Goal: Find specific page/section: Find specific page/section

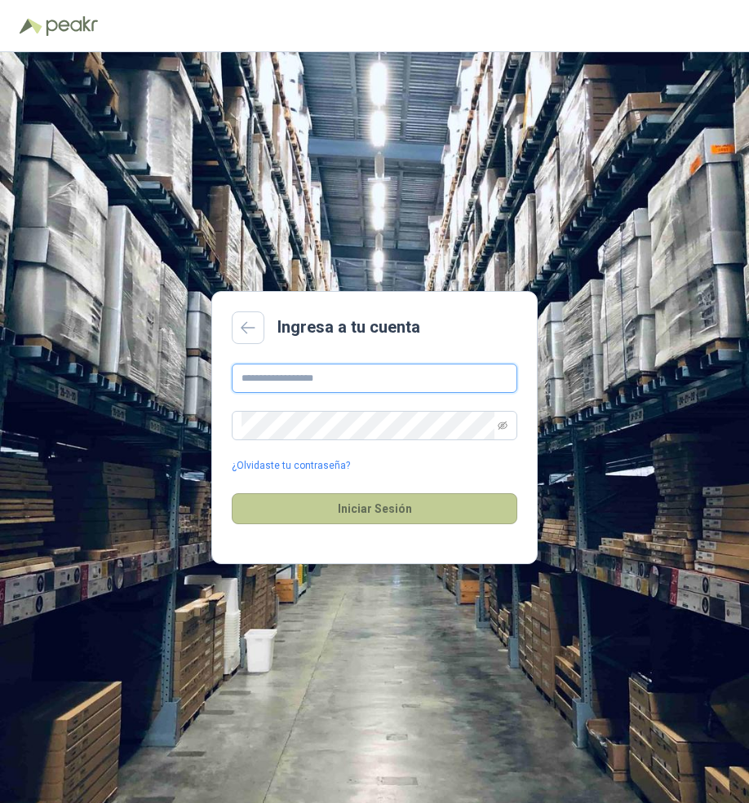
type input "**********"
click at [330, 506] on button "Iniciar Sesión" at bounding box center [374, 508] width 285 height 31
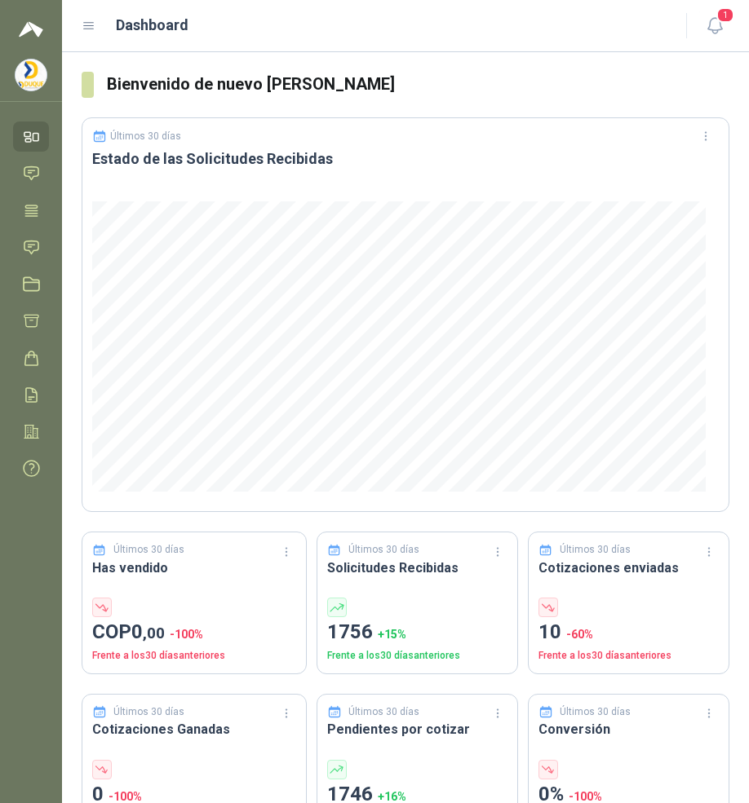
click at [87, 28] on icon at bounding box center [89, 26] width 15 height 15
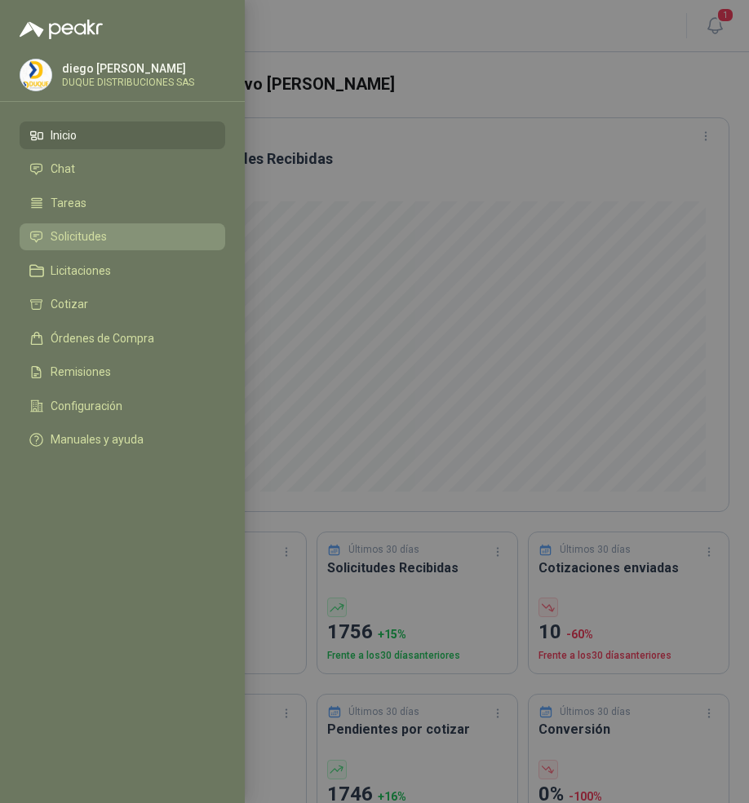
click at [99, 231] on span "Solicitudes" at bounding box center [79, 236] width 56 height 13
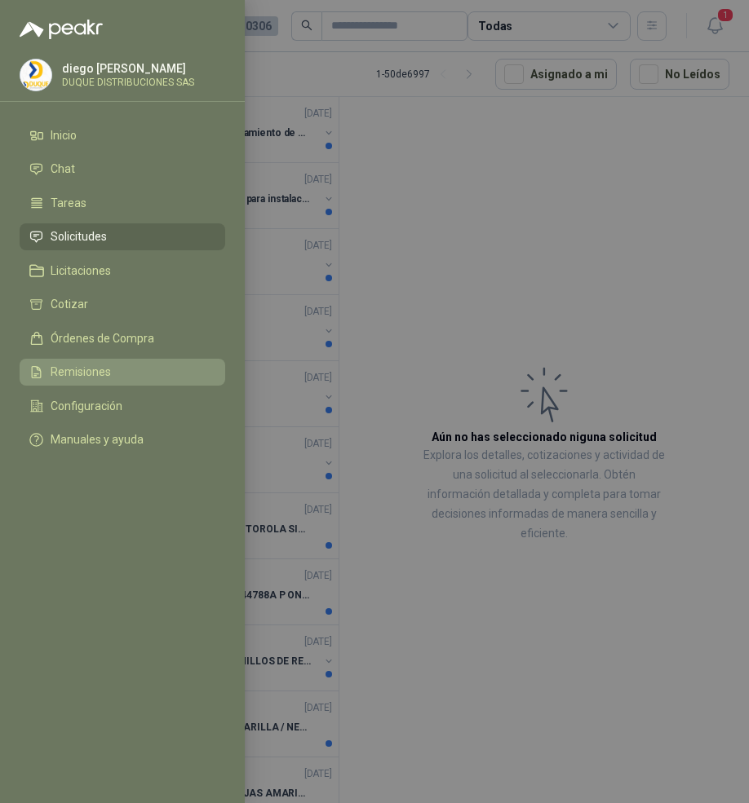
click at [129, 373] on li "Remisiones" at bounding box center [122, 372] width 186 height 15
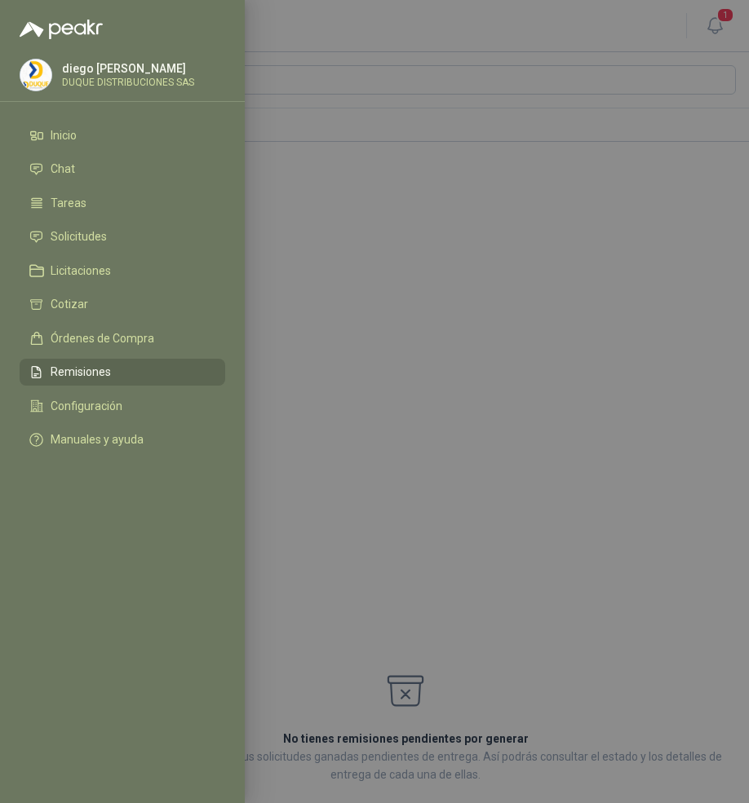
click at [341, 299] on div at bounding box center [374, 401] width 749 height 803
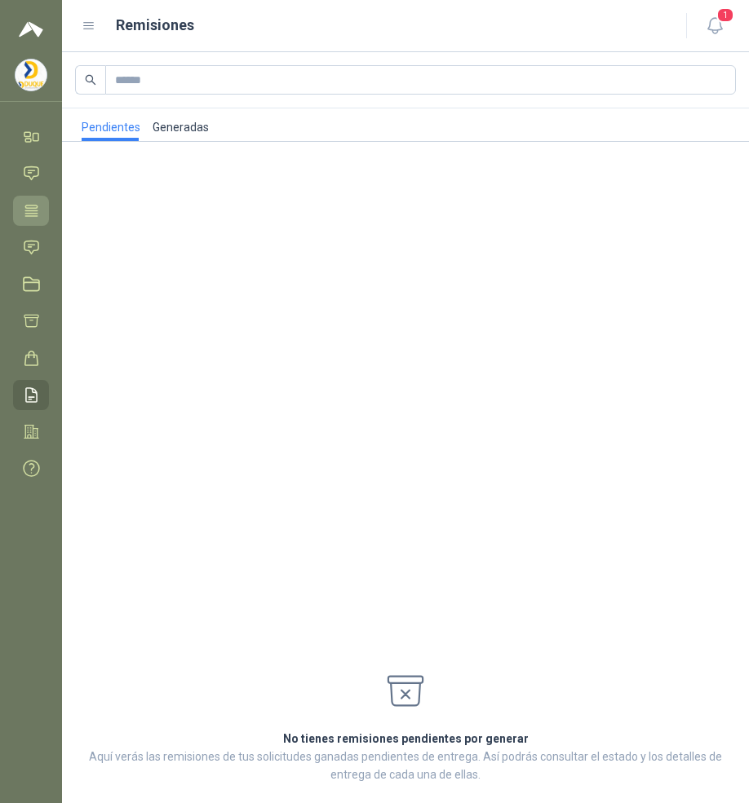
click at [40, 211] on icon at bounding box center [31, 210] width 17 height 17
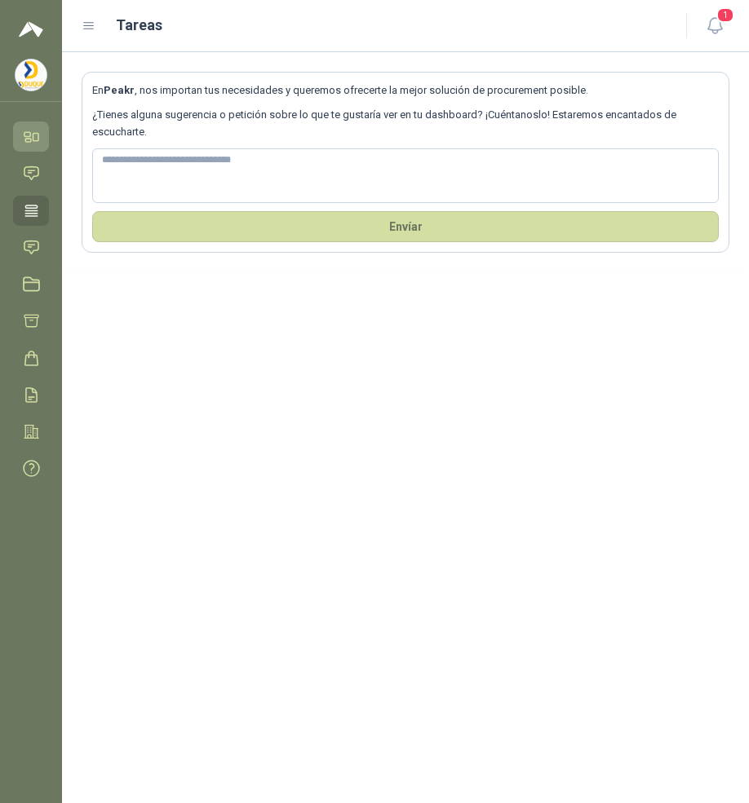
click at [25, 139] on icon at bounding box center [28, 140] width 6 height 3
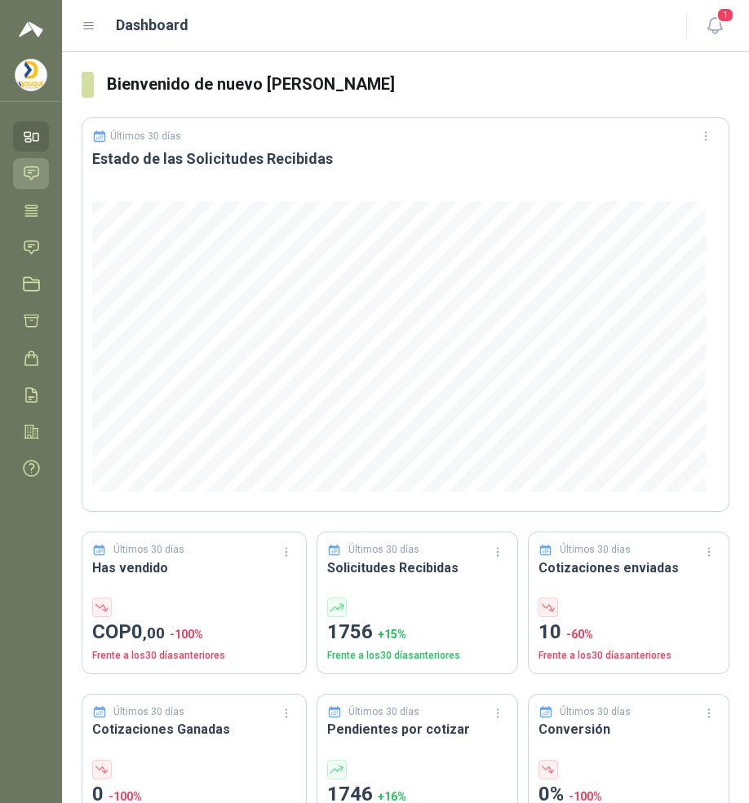
click at [38, 171] on icon at bounding box center [31, 173] width 14 height 13
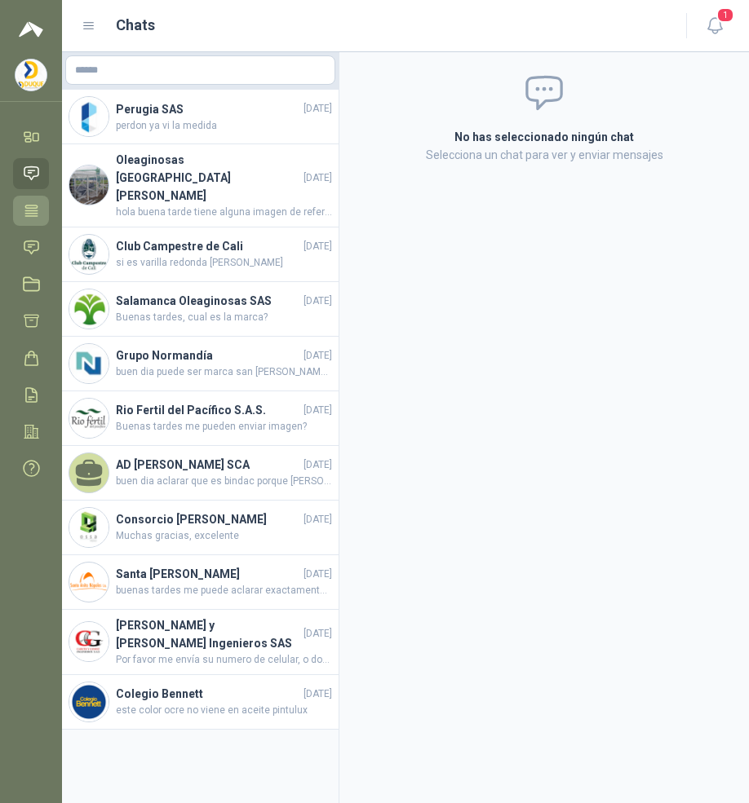
click at [39, 211] on icon at bounding box center [31, 210] width 17 height 17
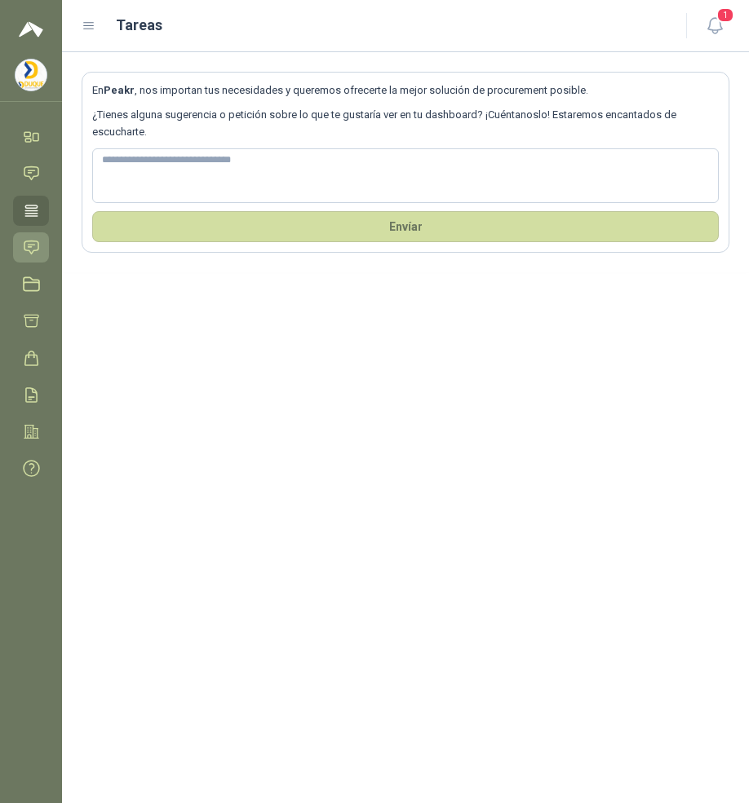
click at [38, 247] on icon at bounding box center [31, 247] width 14 height 13
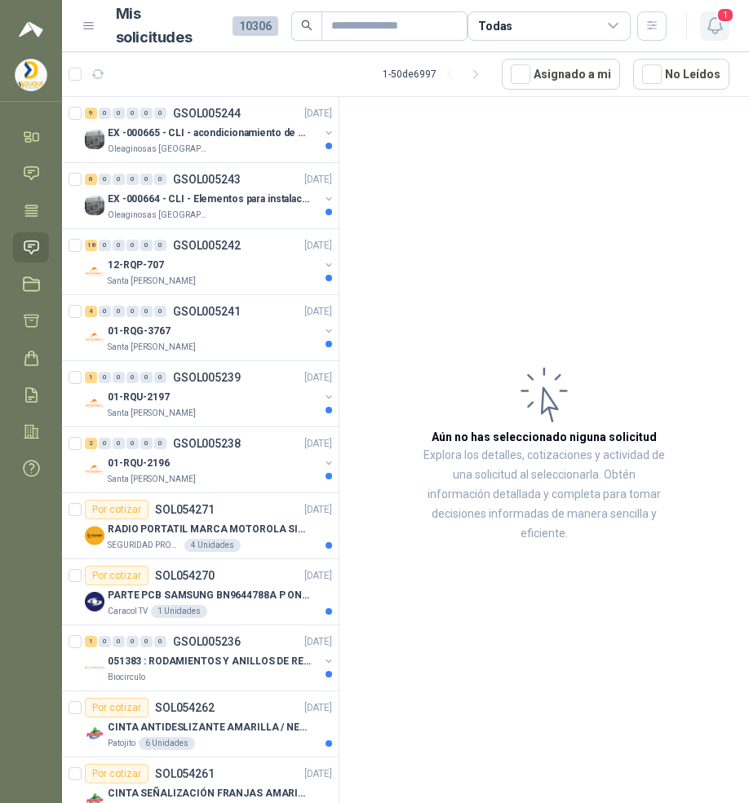
click at [715, 22] on icon "button" at bounding box center [715, 25] width 20 height 20
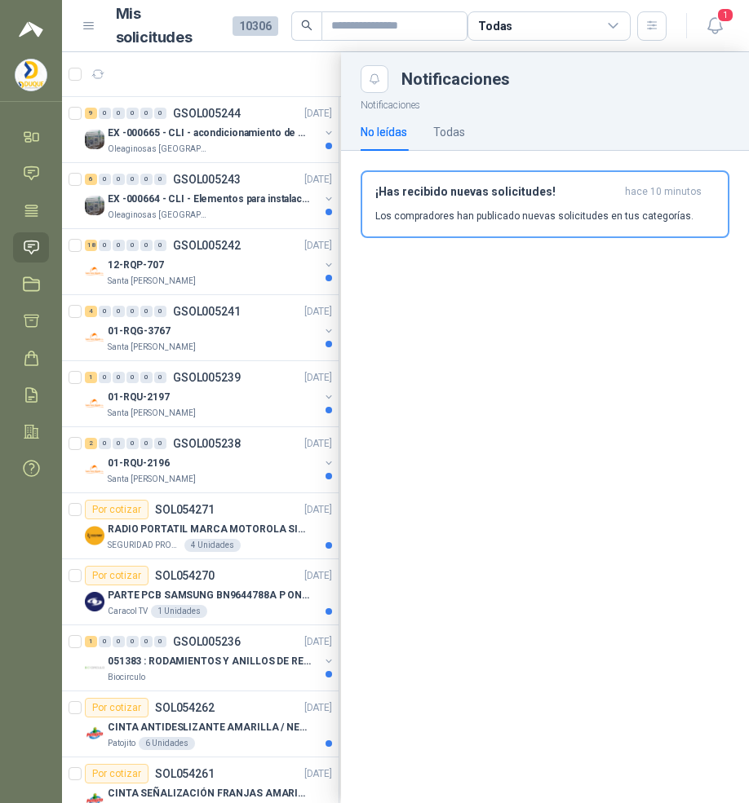
click at [86, 72] on div at bounding box center [405, 427] width 687 height 751
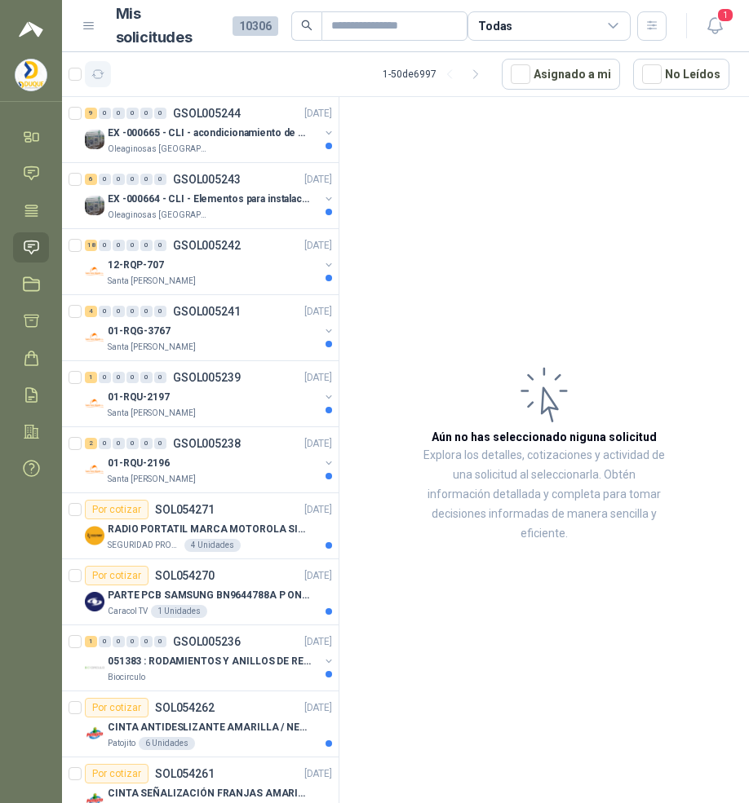
click at [103, 76] on icon "button" at bounding box center [98, 75] width 14 height 14
click at [263, 140] on p "EX -000665 - CLI - acondicionamiento de caja para" at bounding box center [209, 133] width 203 height 15
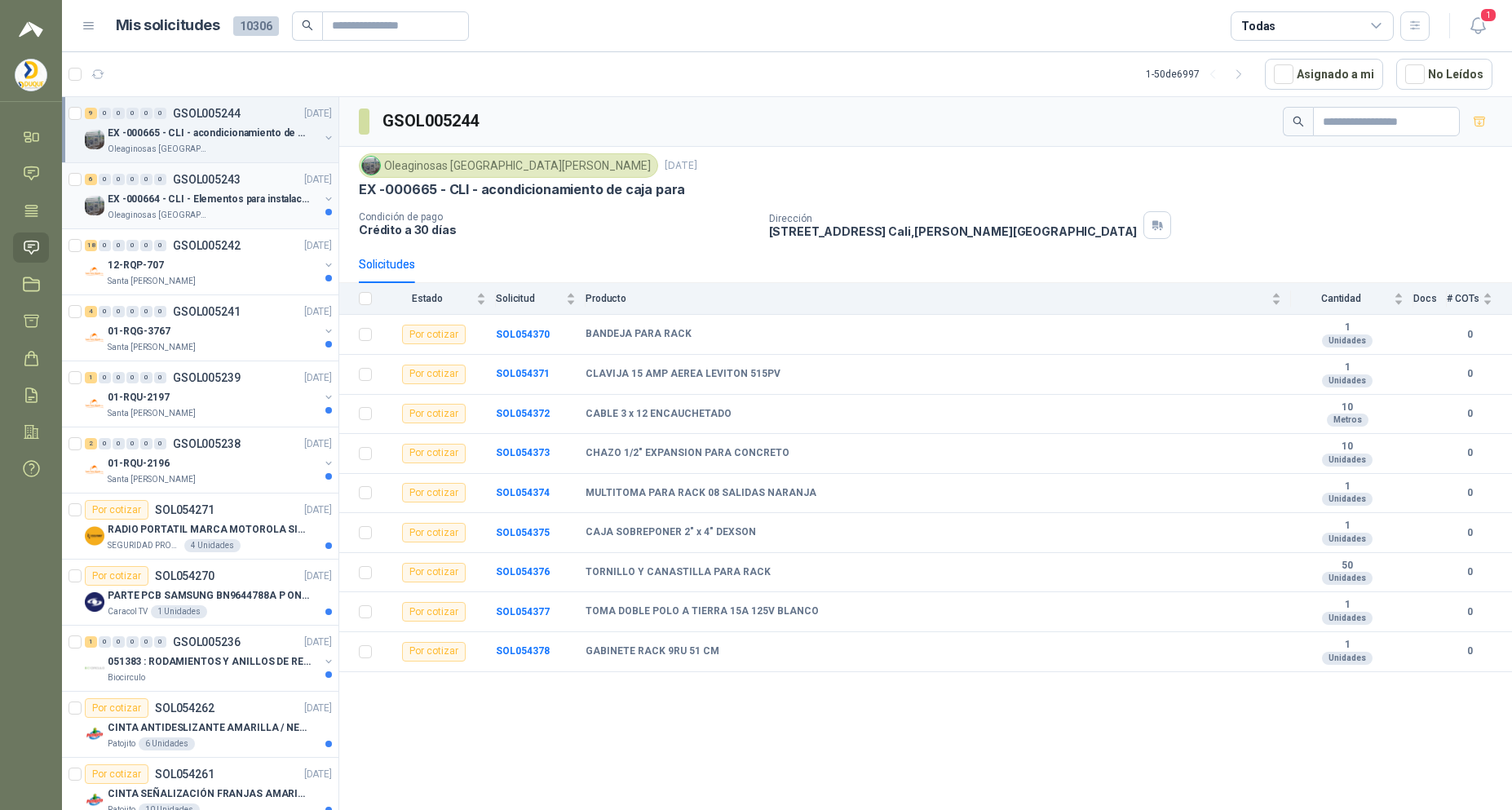
click at [204, 207] on div "EX -000664 - CLI - Elementos para instalacion de c" at bounding box center [213, 199] width 211 height 20
